Goal: Transaction & Acquisition: Purchase product/service

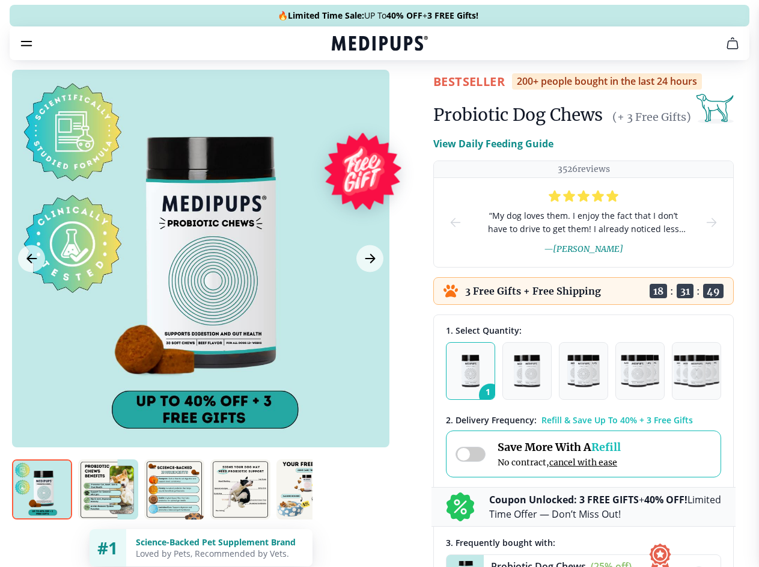
click at [346, 96] on span "Supplements" at bounding box center [376, 102] width 60 height 12
click at [407, 95] on icon "button" at bounding box center [414, 102] width 14 height 14
click at [725, 50] on icon "cart" at bounding box center [732, 43] width 14 height 14
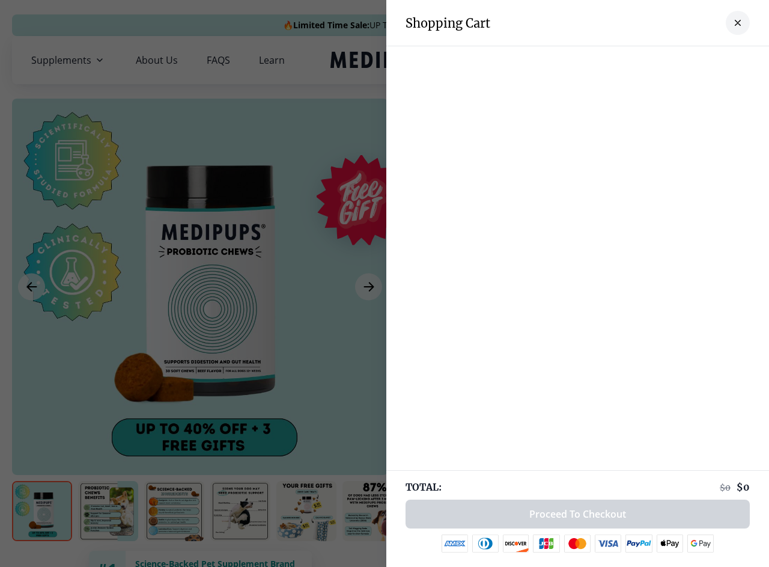
click at [584, 60] on div at bounding box center [577, 58] width 383 height 24
click at [679, 60] on div at bounding box center [577, 58] width 383 height 24
click at [718, 60] on div at bounding box center [577, 58] width 383 height 24
click at [200, 287] on div at bounding box center [384, 283] width 769 height 567
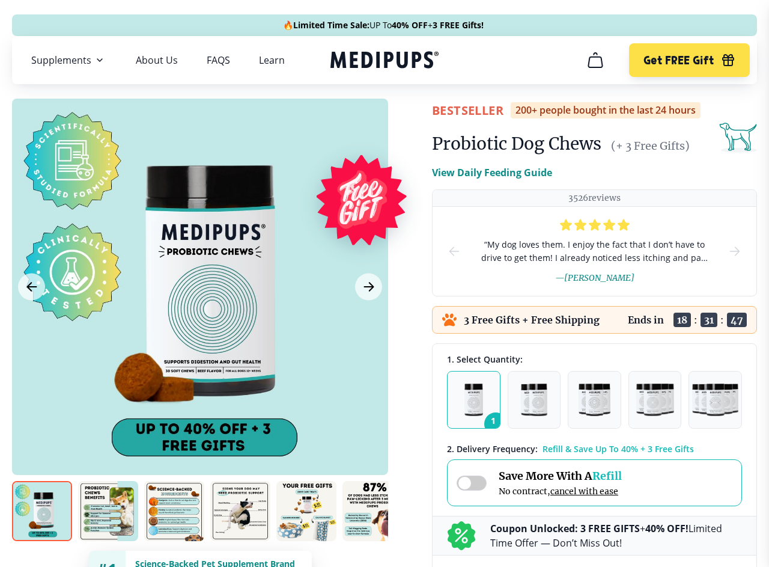
click at [31, 287] on icon "Previous Image" at bounding box center [31, 286] width 9 height 8
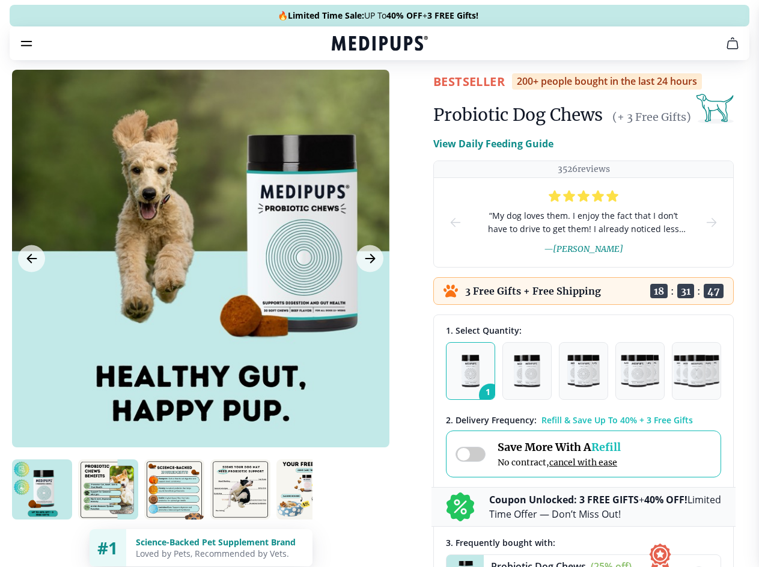
click at [368, 263] on icon "Next Image" at bounding box center [369, 258] width 9 height 8
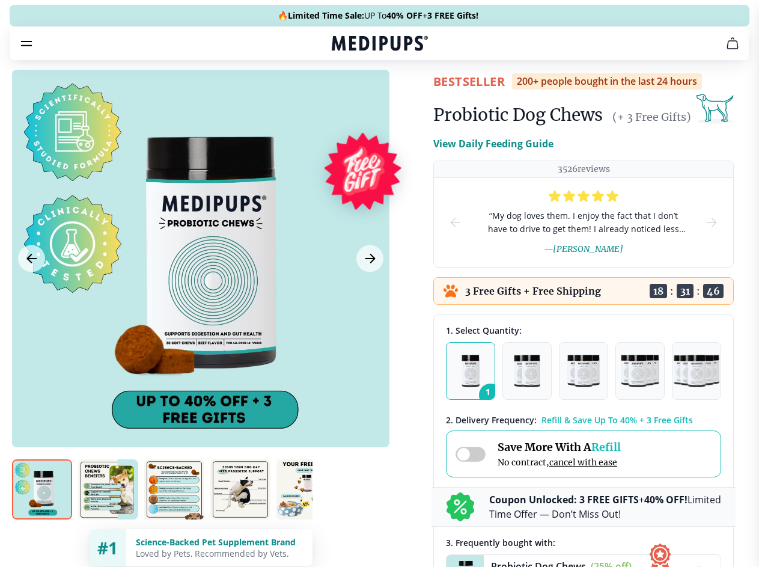
click at [42, 511] on img at bounding box center [42, 489] width 60 height 60
